Goal: Book appointment/travel/reservation

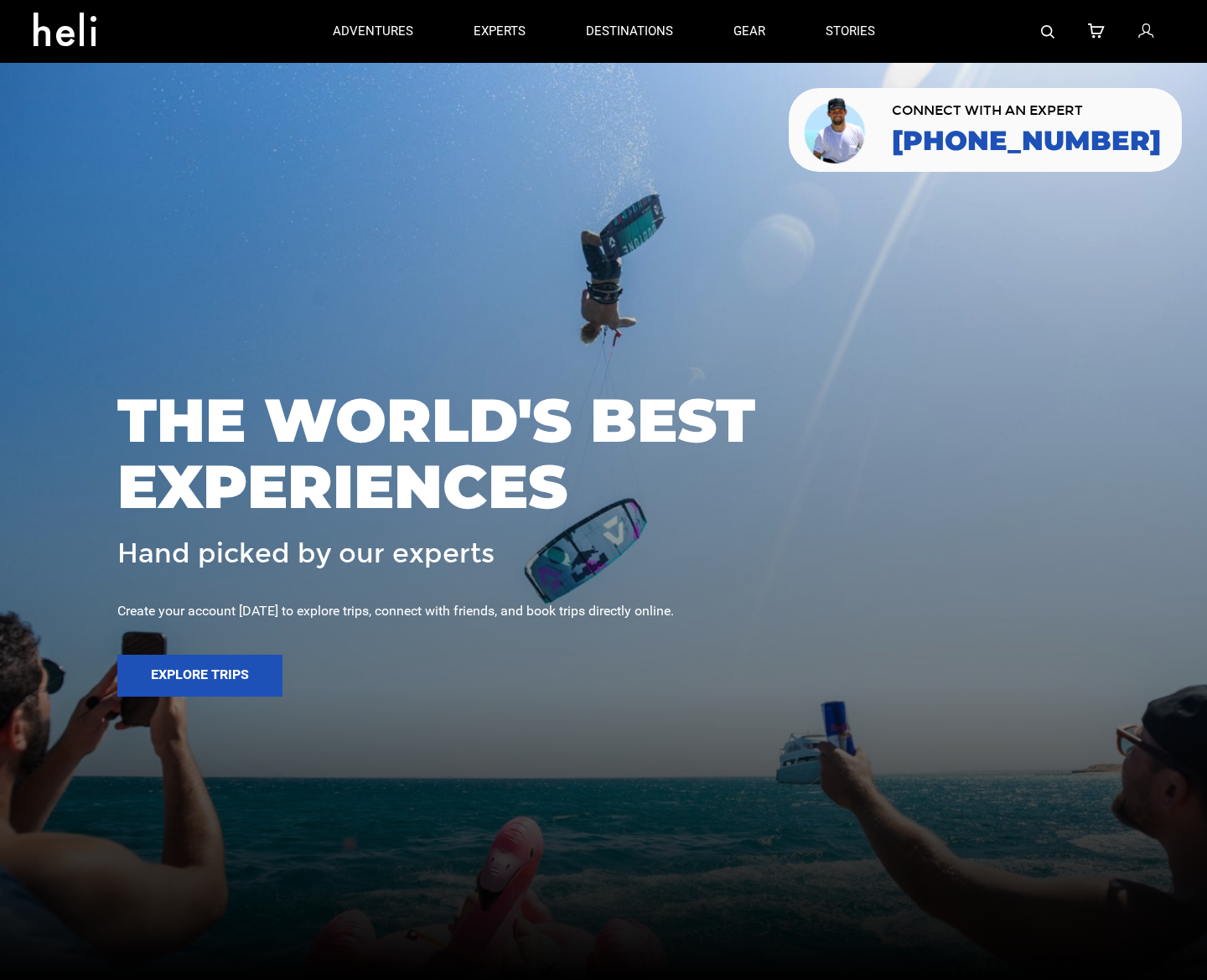
click at [526, 130] on div at bounding box center [604, 490] width 1207 height 980
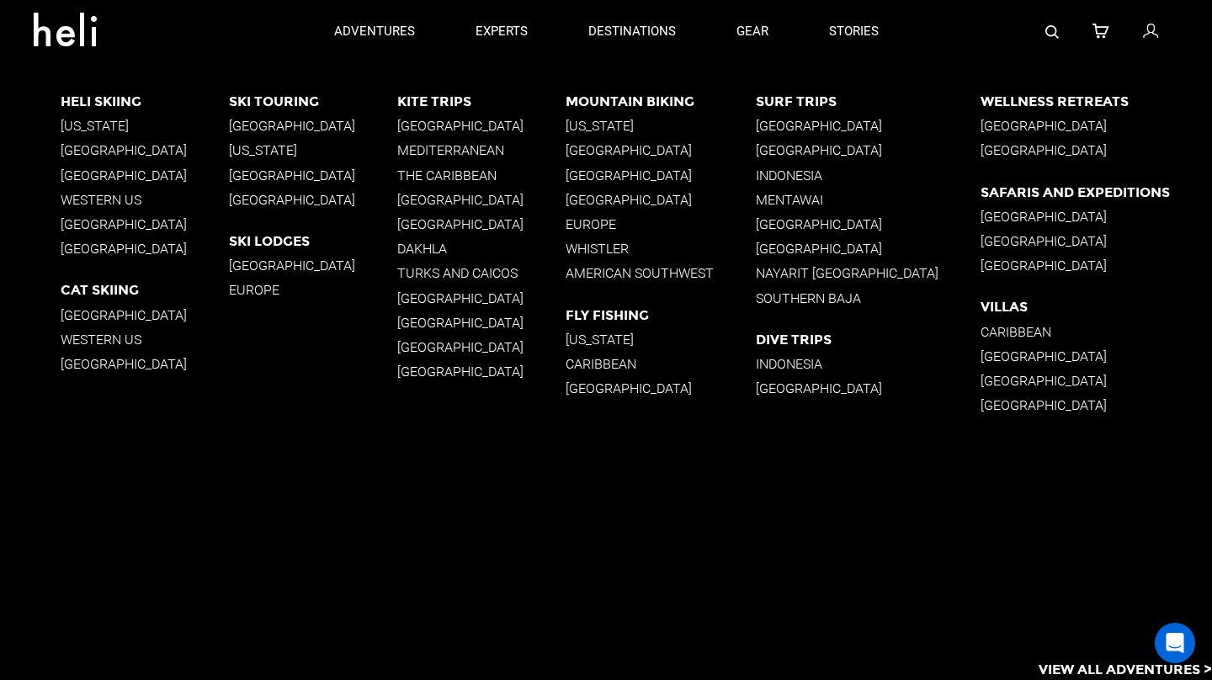
click at [649, 175] on p "[GEOGRAPHIC_DATA]" at bounding box center [661, 176] width 190 height 16
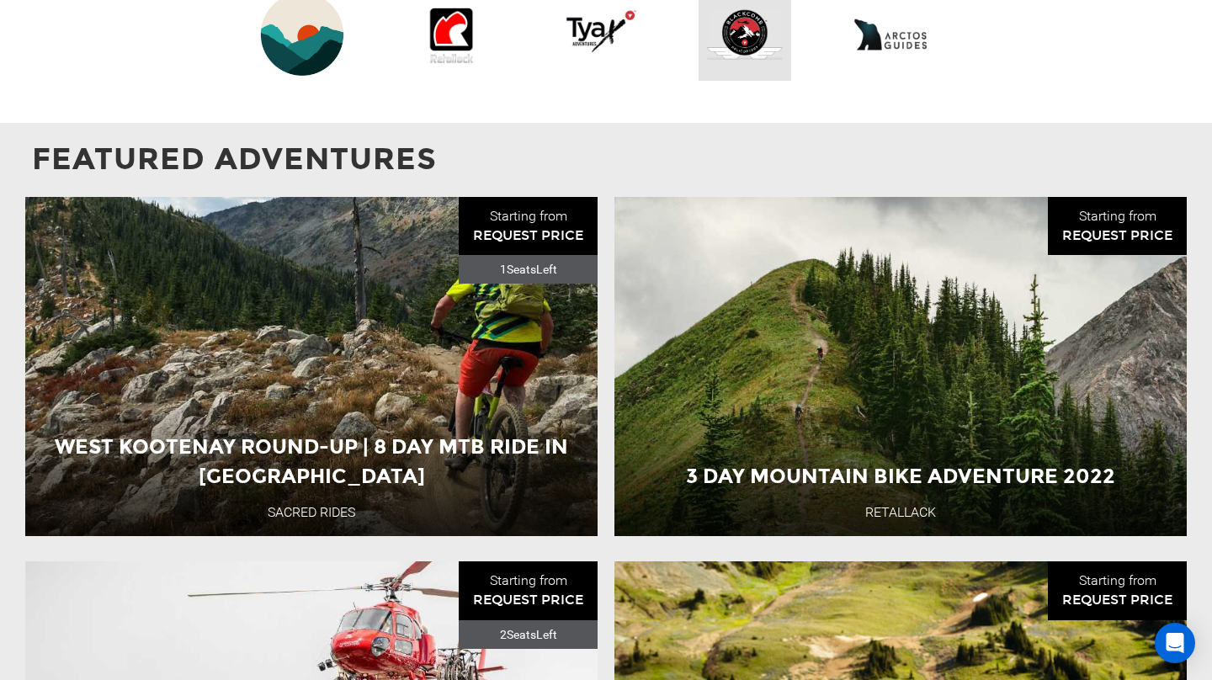
scroll to position [2078, 0]
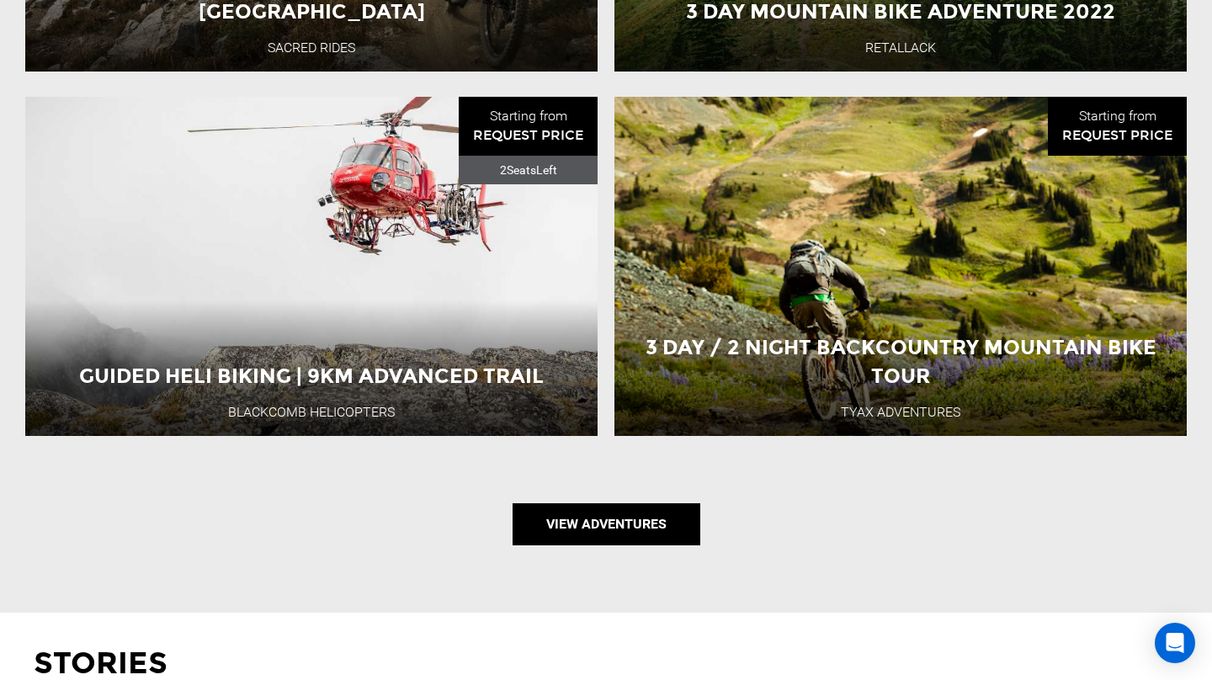
click at [600, 503] on link "View Adventures" at bounding box center [607, 524] width 188 height 42
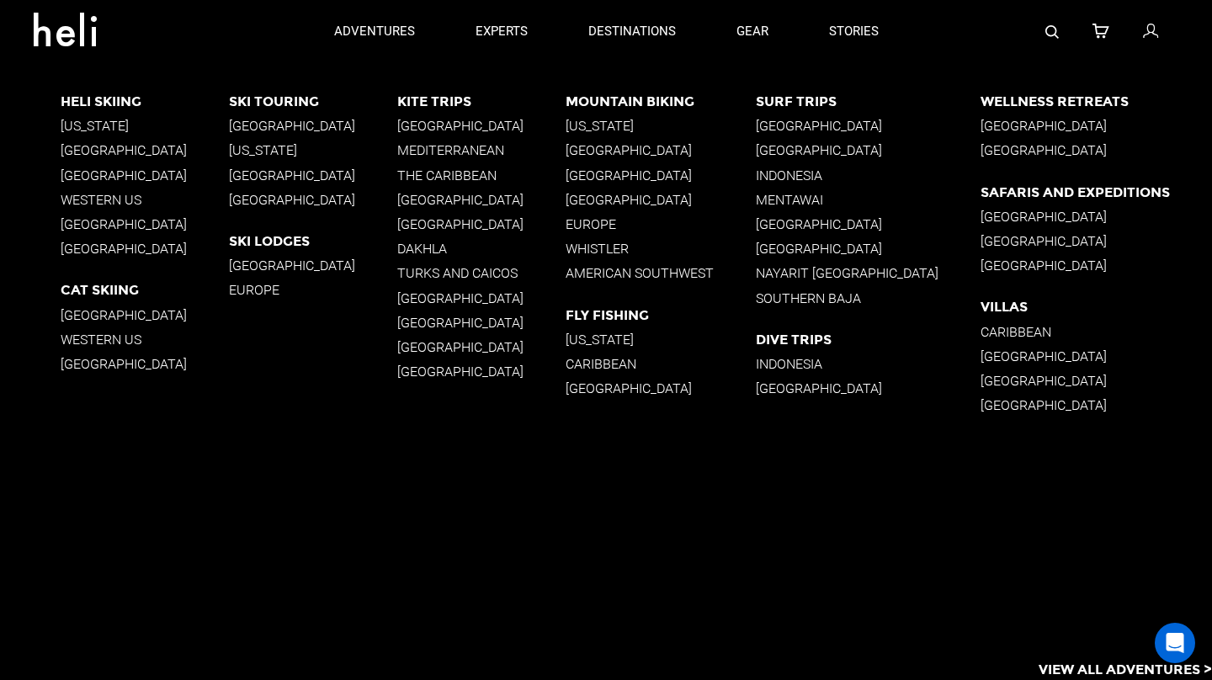
click at [155, 143] on p "[GEOGRAPHIC_DATA]" at bounding box center [145, 150] width 168 height 16
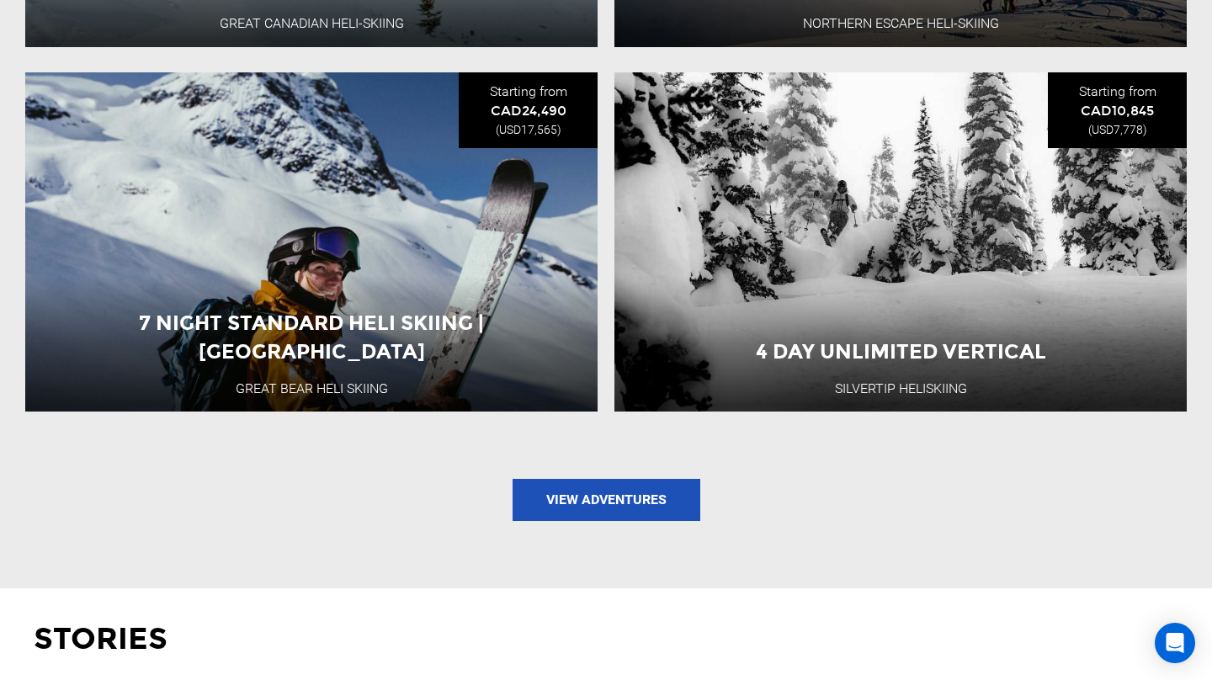
scroll to position [1845, 0]
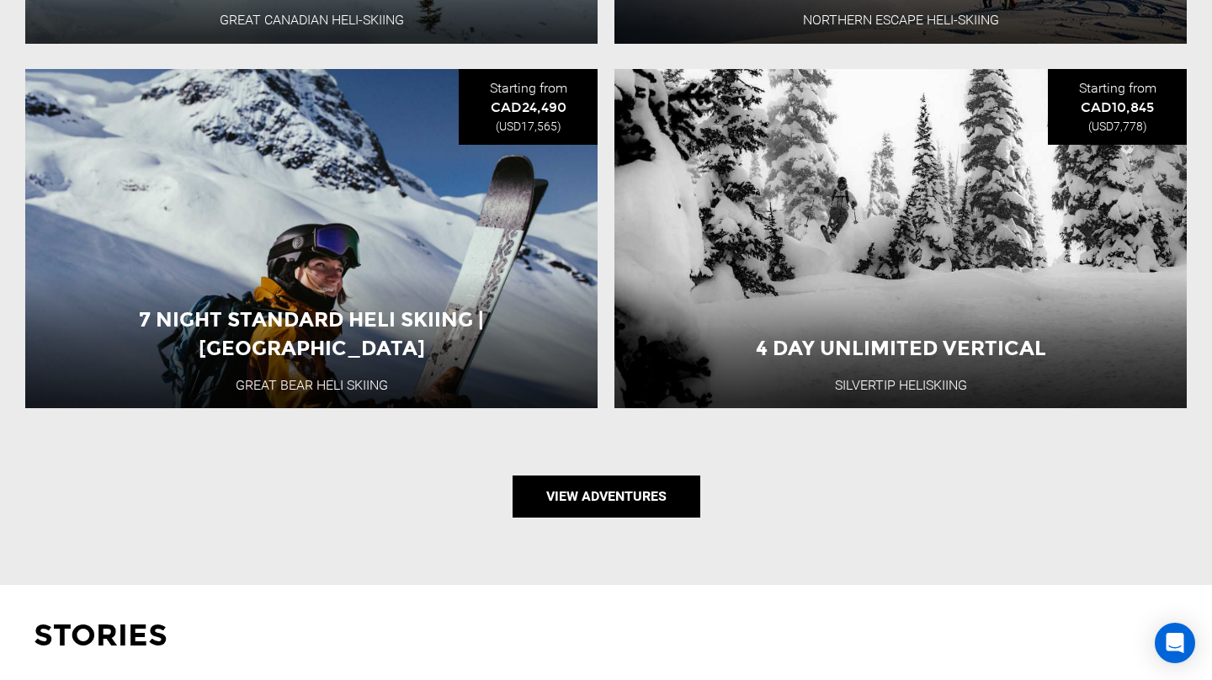
click at [621, 488] on link "View Adventures" at bounding box center [607, 497] width 188 height 42
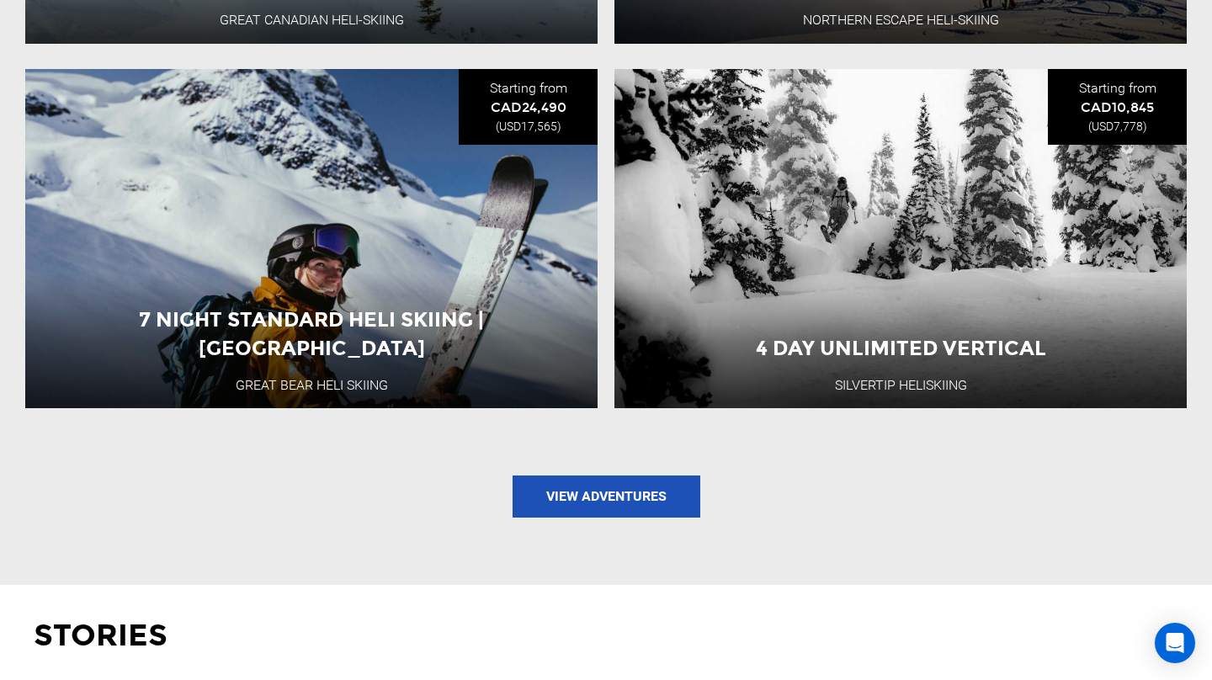
type input "Heli Skiing"
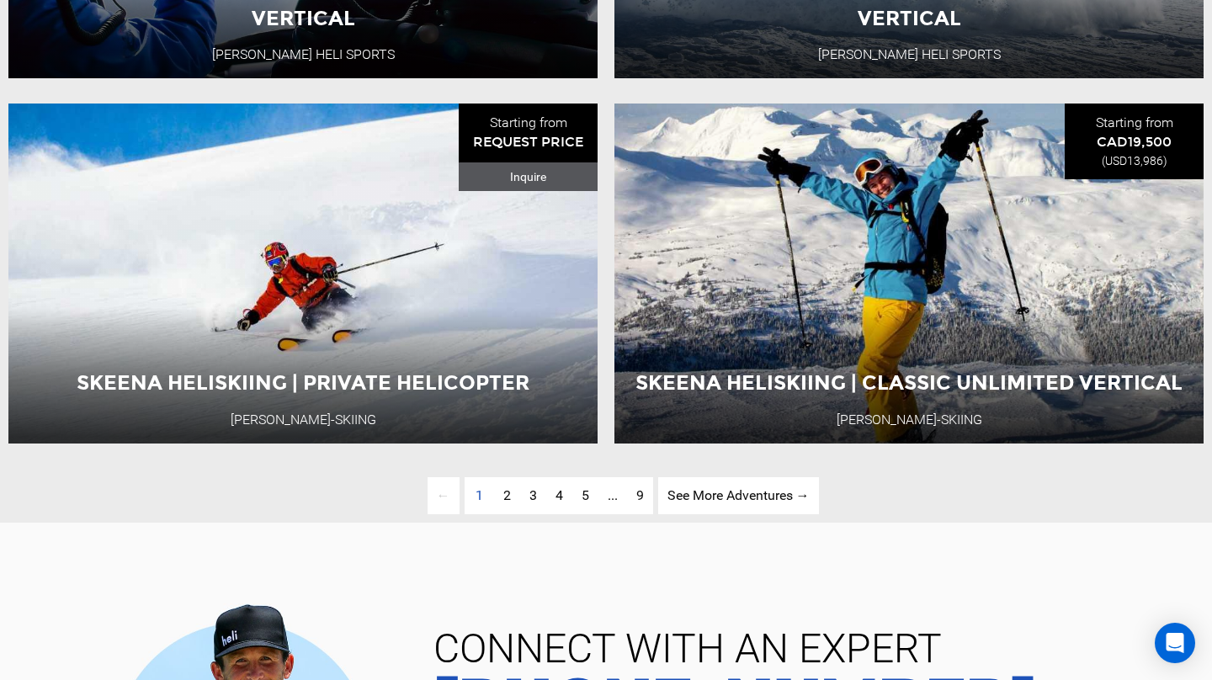
scroll to position [3874, 0]
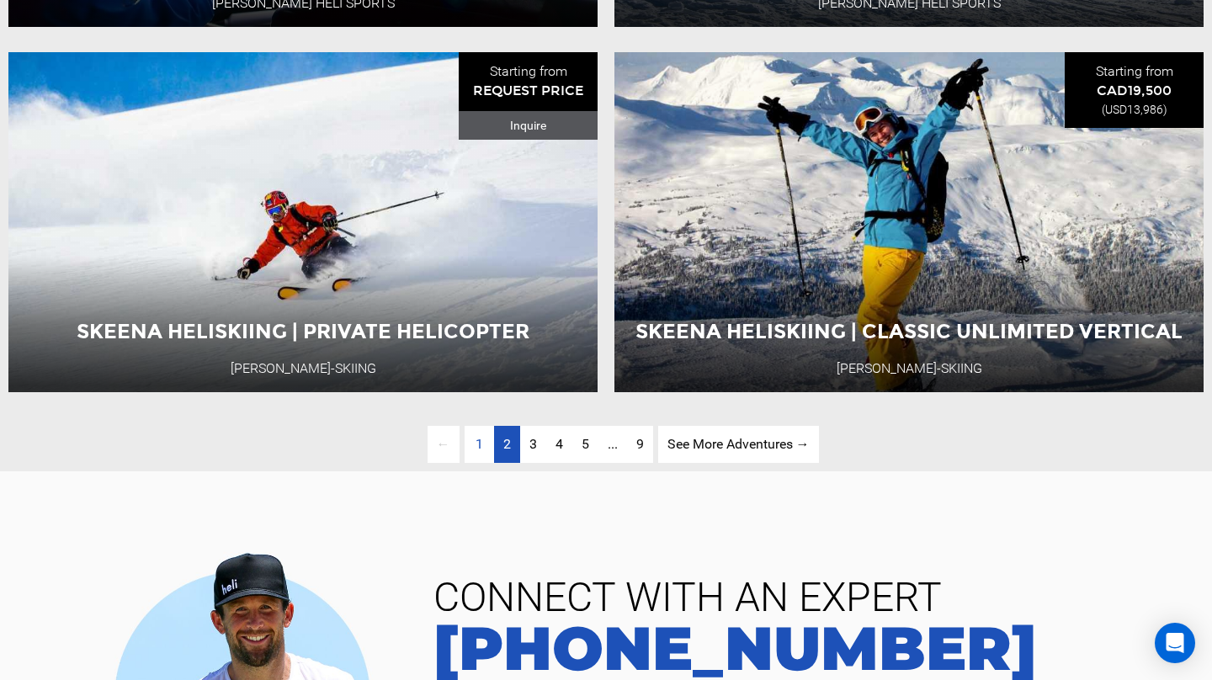
click at [504, 445] on span "2" at bounding box center [507, 444] width 8 height 16
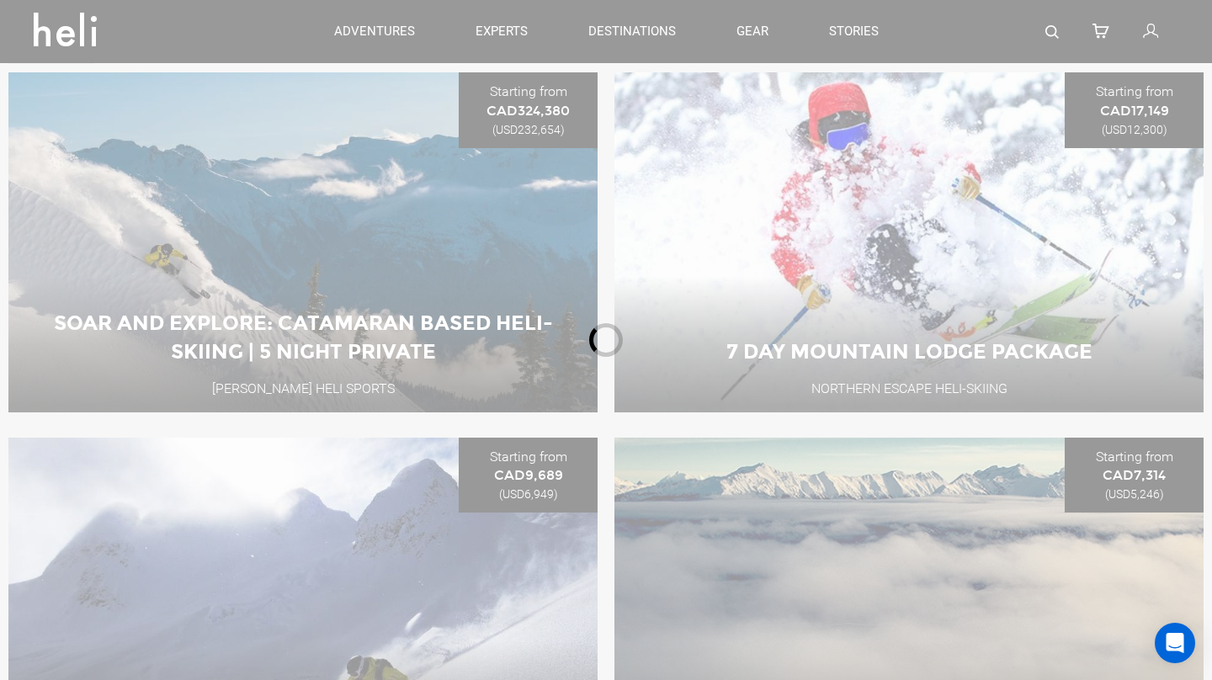
scroll to position [200, 0]
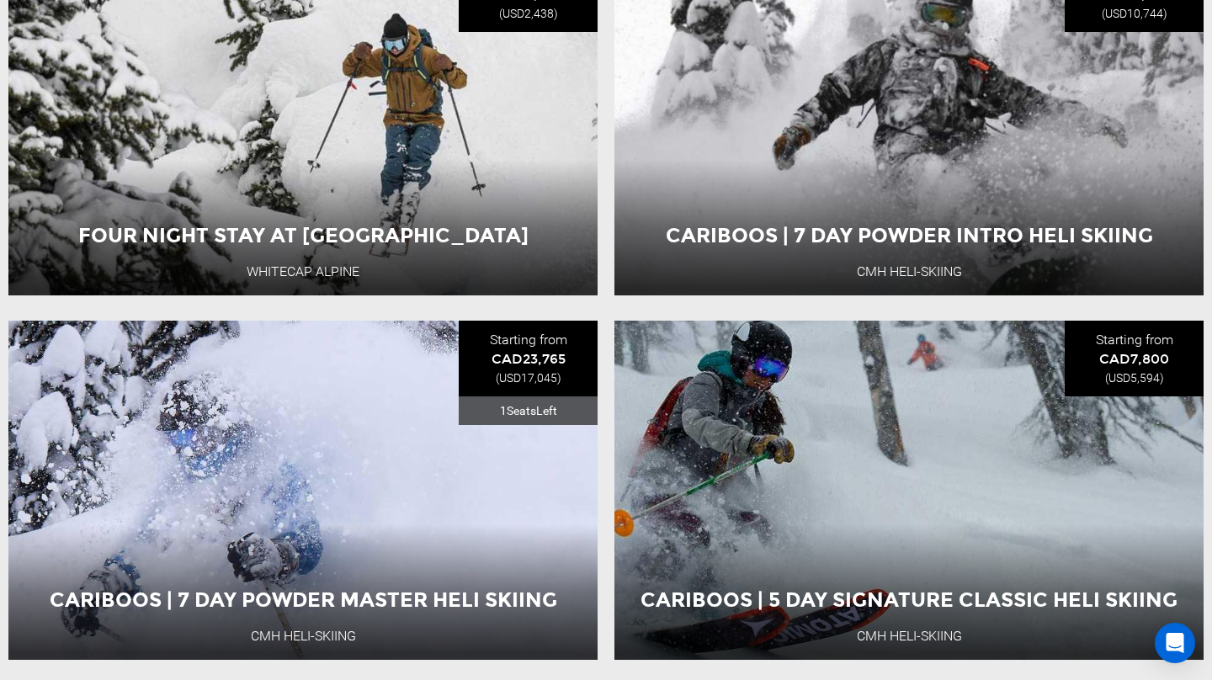
scroll to position [3652, 0]
